Goal: Obtain resource: Obtain resource

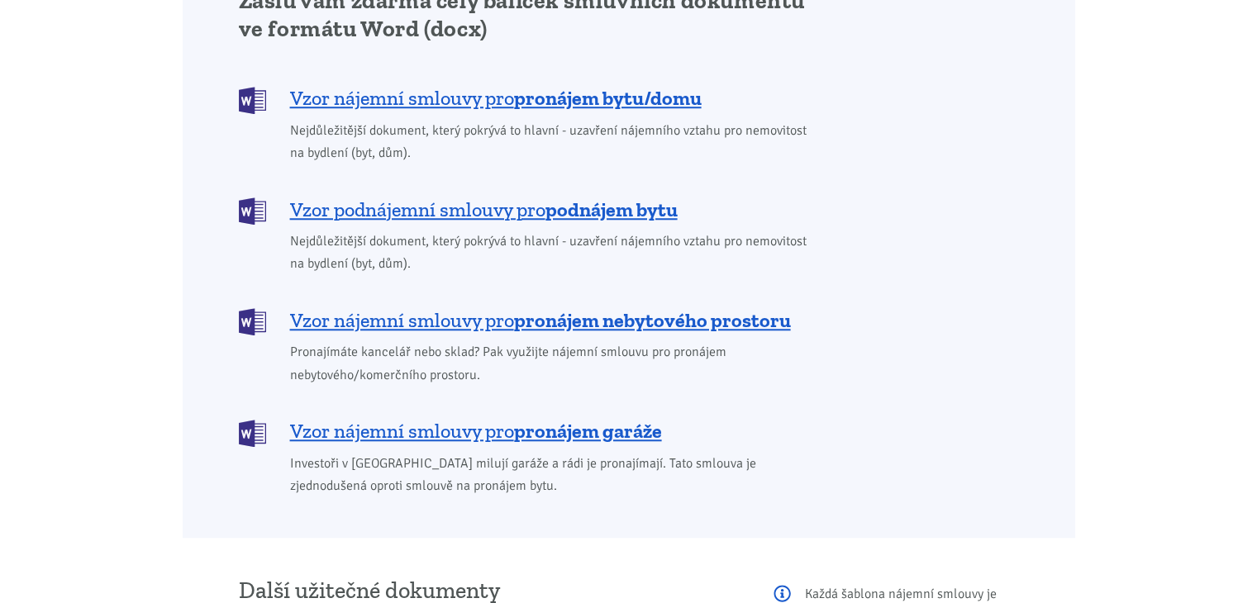
scroll to position [1415, 0]
click at [579, 307] on b "pronájem nebytového prostoru" at bounding box center [652, 319] width 277 height 24
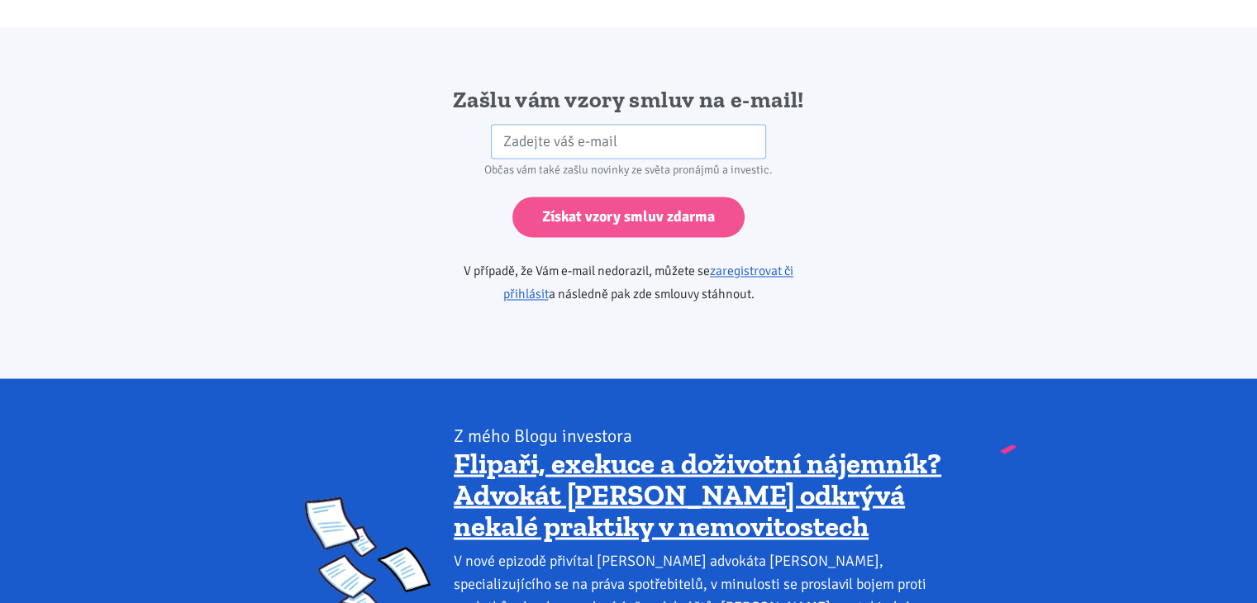
scroll to position [2760, 0]
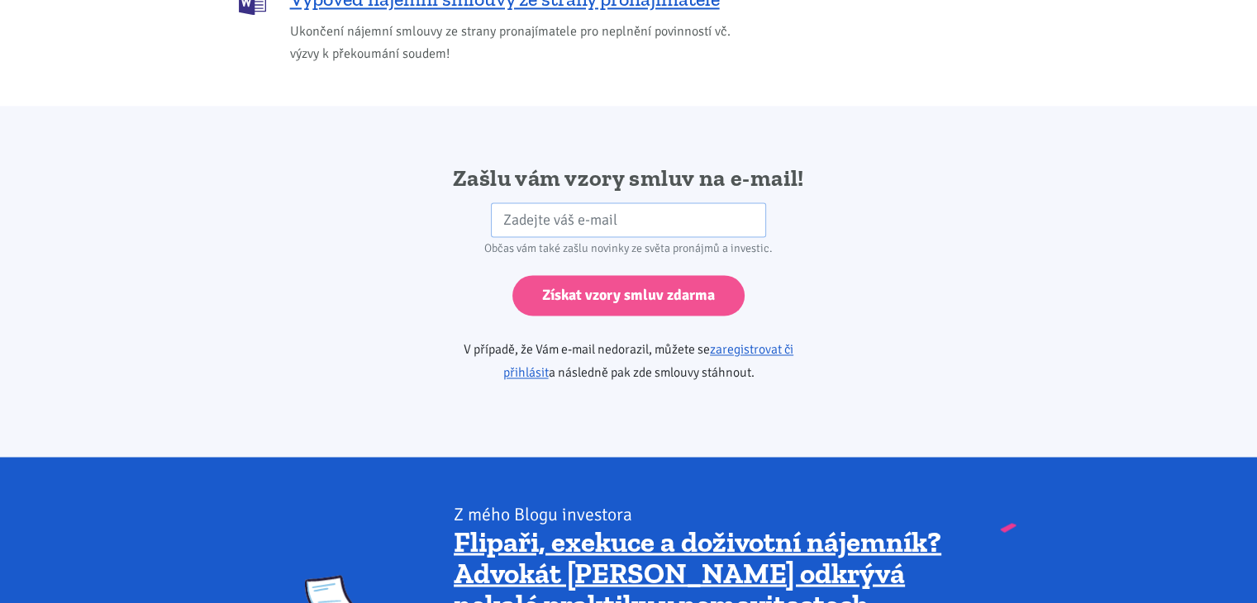
scroll to position [2697, 0]
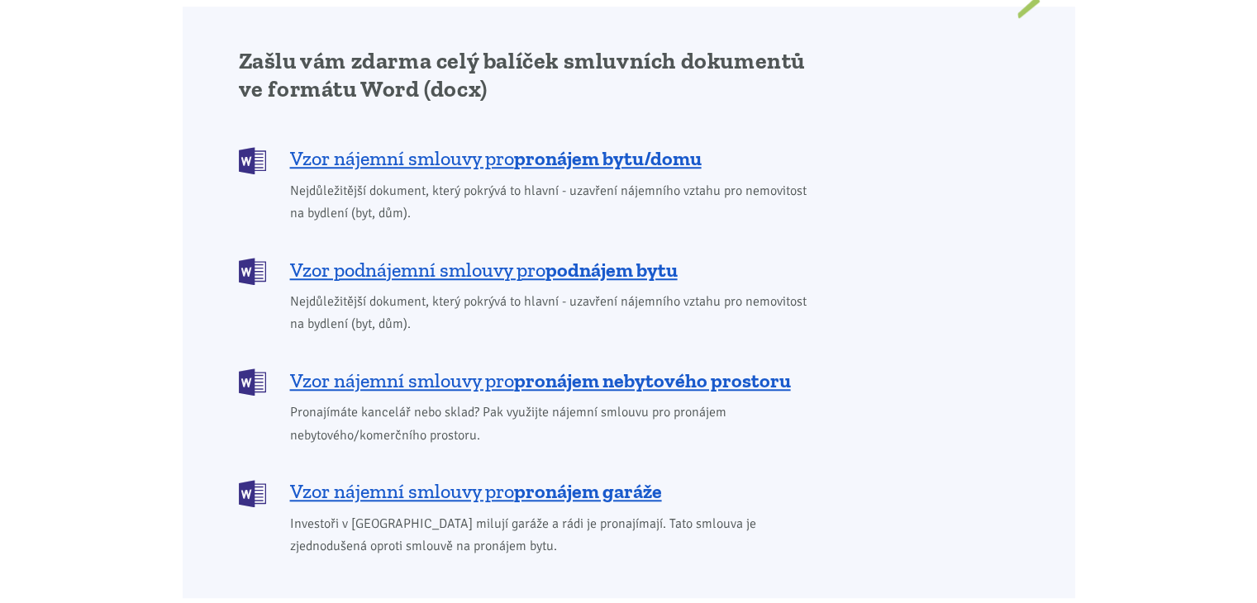
scroll to position [1354, 0]
click at [535, 368] on b "pronájem nebytového prostoru" at bounding box center [652, 380] width 277 height 24
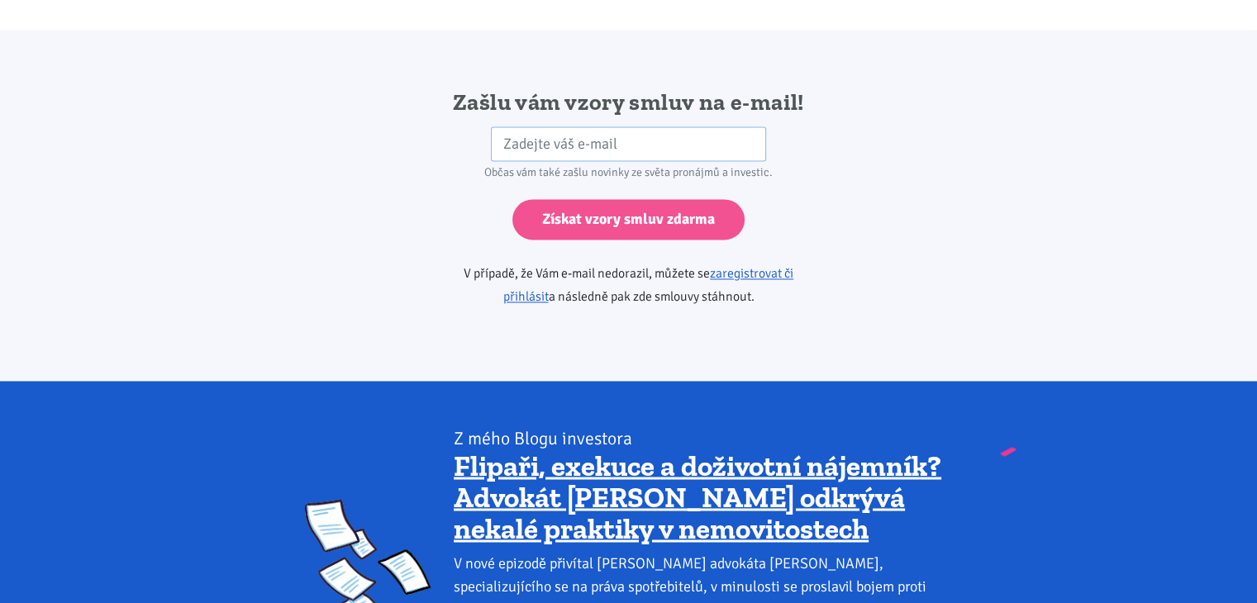
scroll to position [2760, 0]
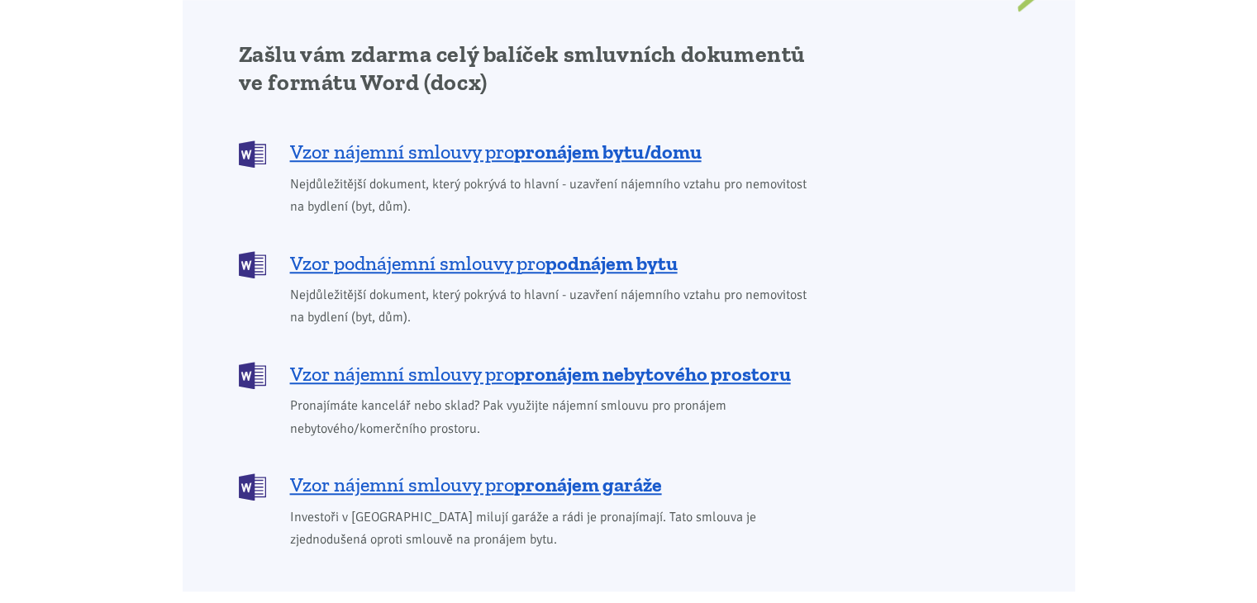
scroll to position [1354, 0]
